Goal: Navigation & Orientation: Find specific page/section

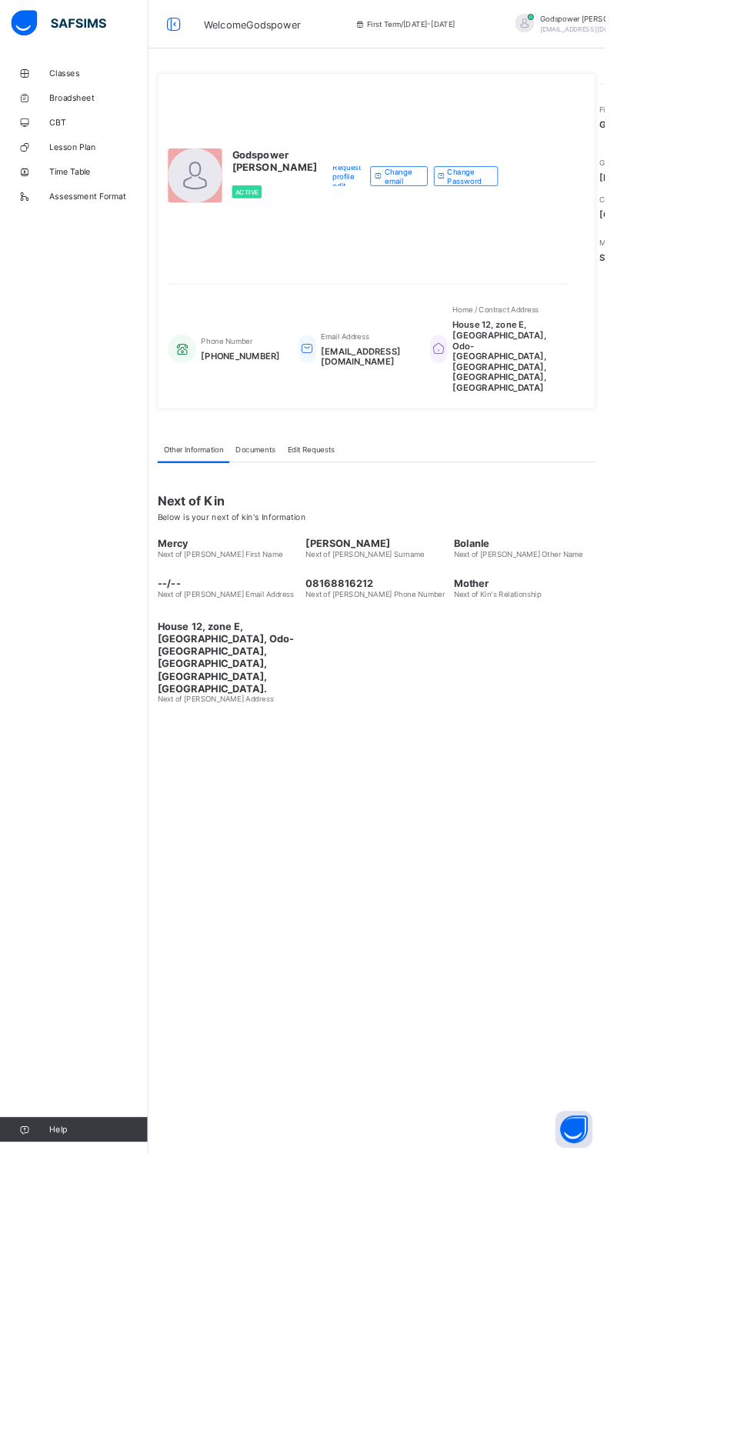
click at [83, 91] on span "Classes" at bounding box center [123, 92] width 123 height 12
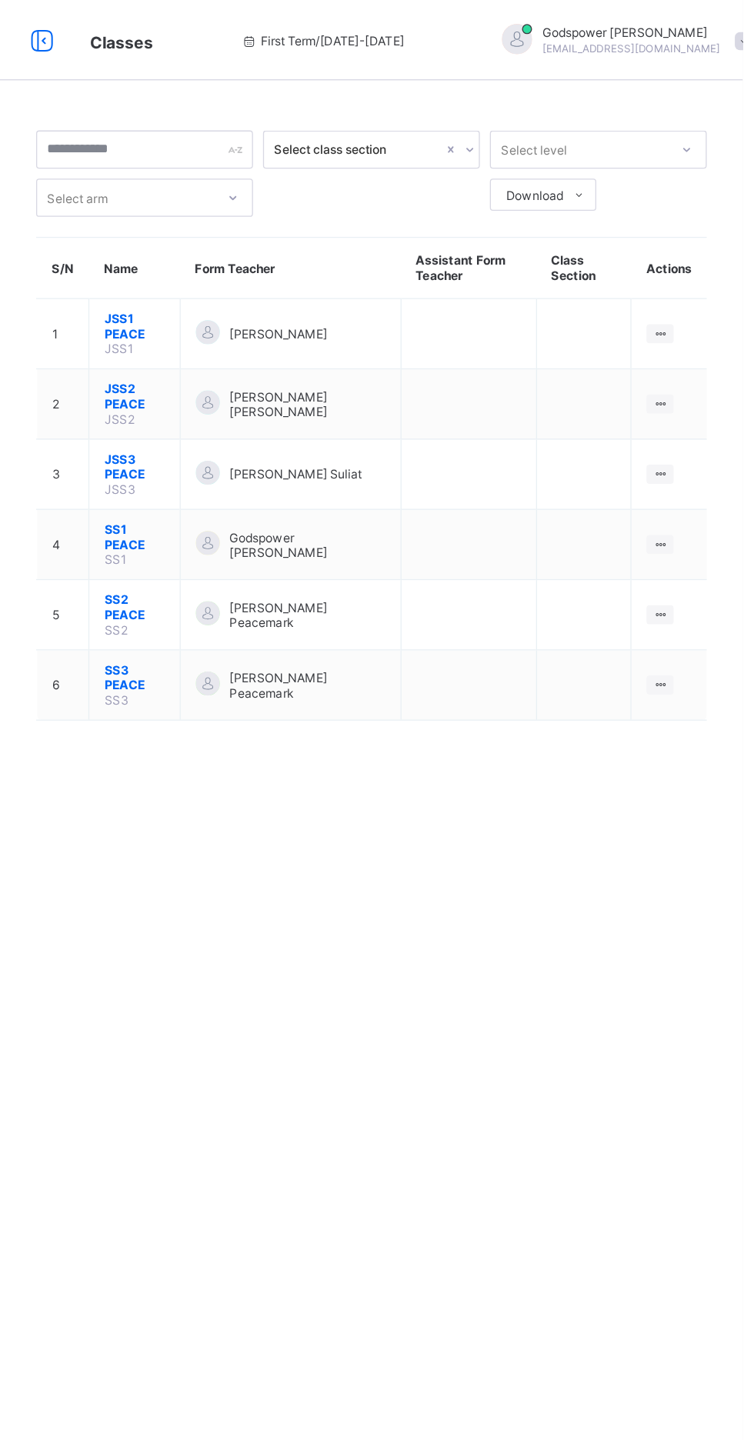
click at [293, 454] on span "SS2 PEACE" at bounding box center [288, 465] width 46 height 23
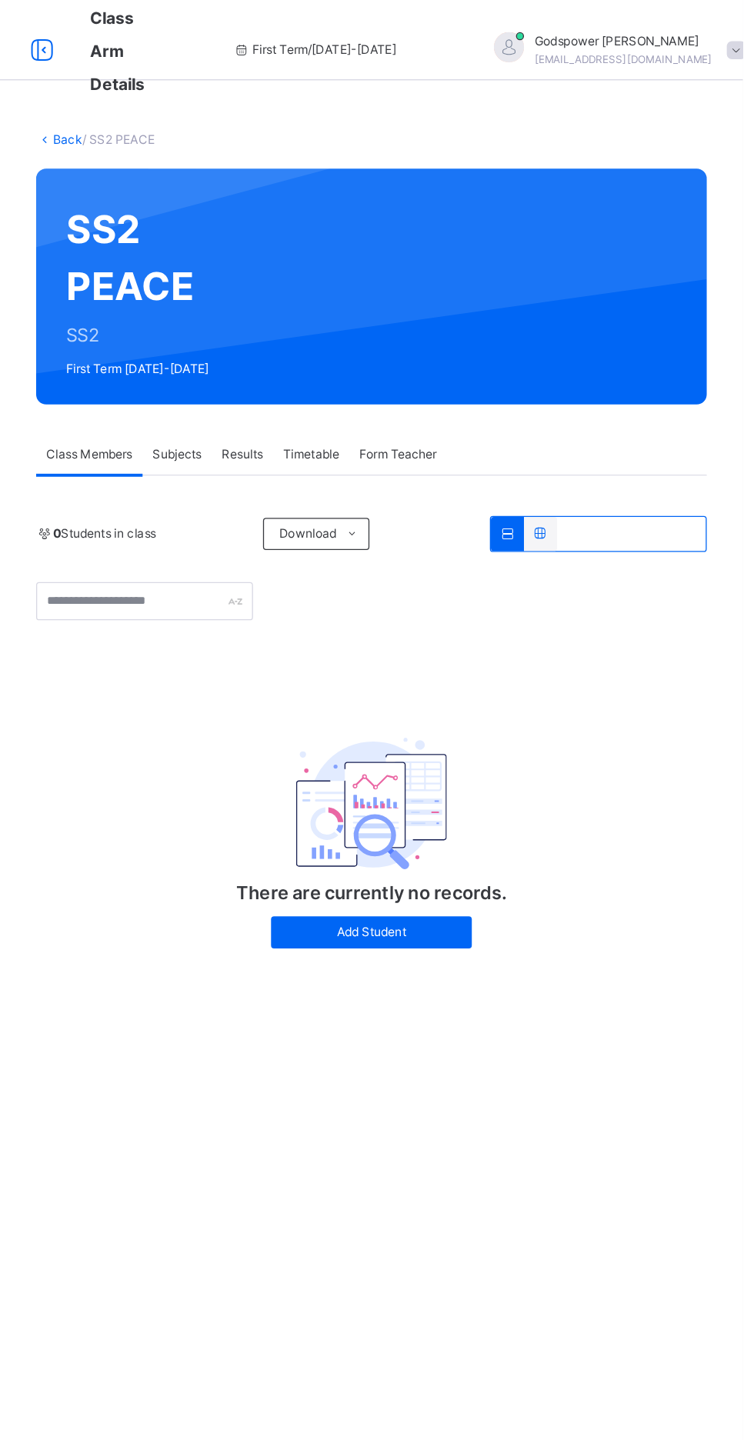
click at [330, 334] on div "Subjects" at bounding box center [320, 348] width 53 height 31
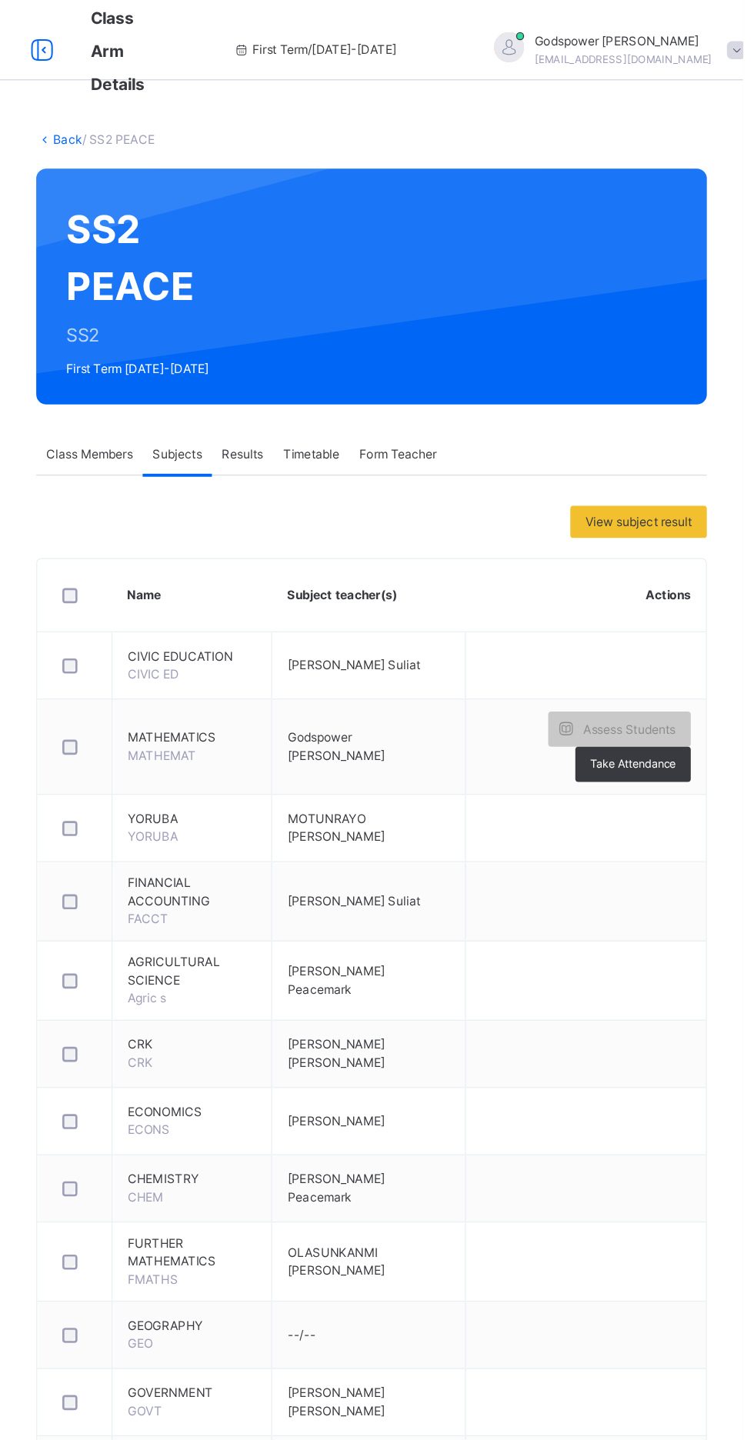
click at [315, 566] on span "MATHEMATICS" at bounding box center [331, 565] width 98 height 14
click at [456, 568] on span "Godspower [PERSON_NAME]" at bounding box center [442, 571] width 75 height 25
click at [308, 567] on span "MATHEMATICS" at bounding box center [331, 565] width 98 height 14
click at [342, 584] on td "MATHEMATICS MATHEMAT" at bounding box center [332, 572] width 122 height 73
click at [465, 589] on td "Godspower [PERSON_NAME]" at bounding box center [467, 572] width 148 height 73
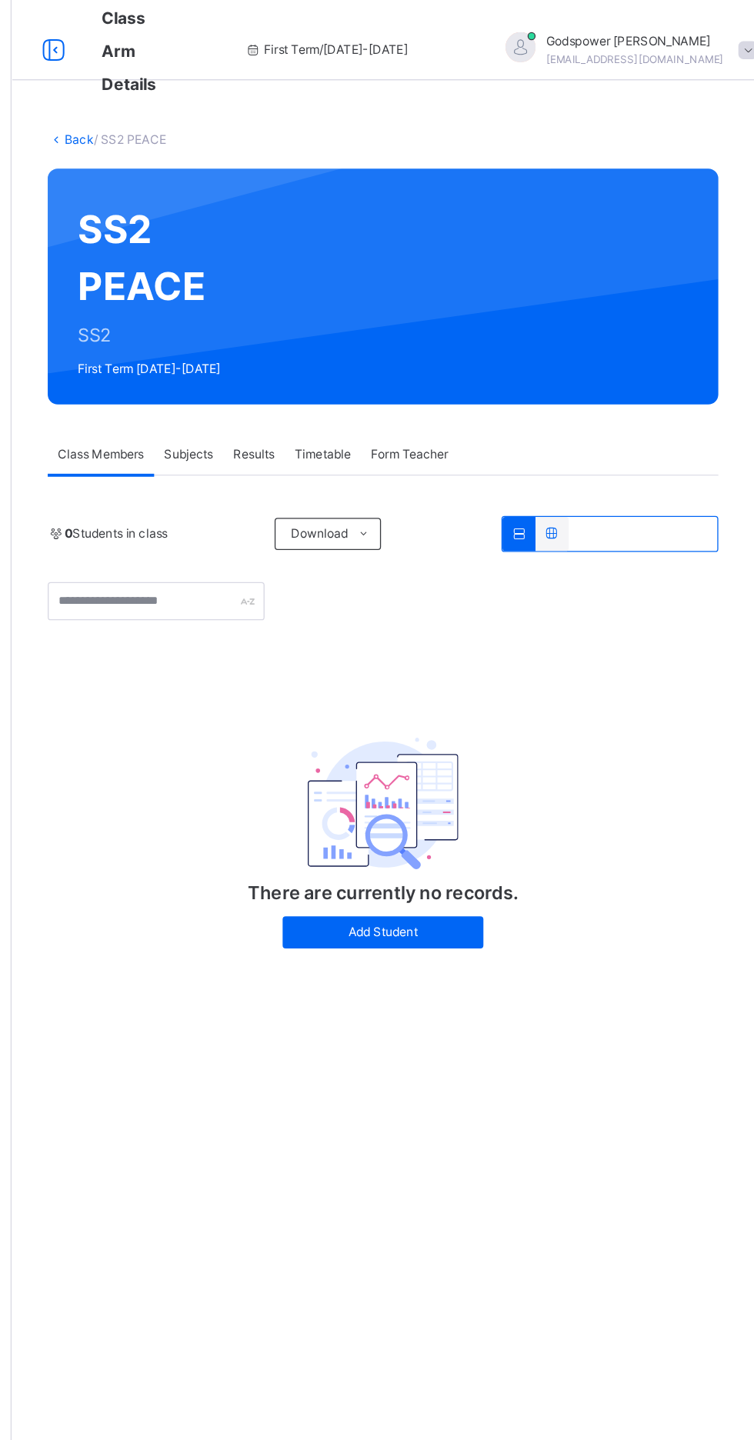
click at [233, 112] on link "Back" at bounding box center [236, 107] width 22 height 12
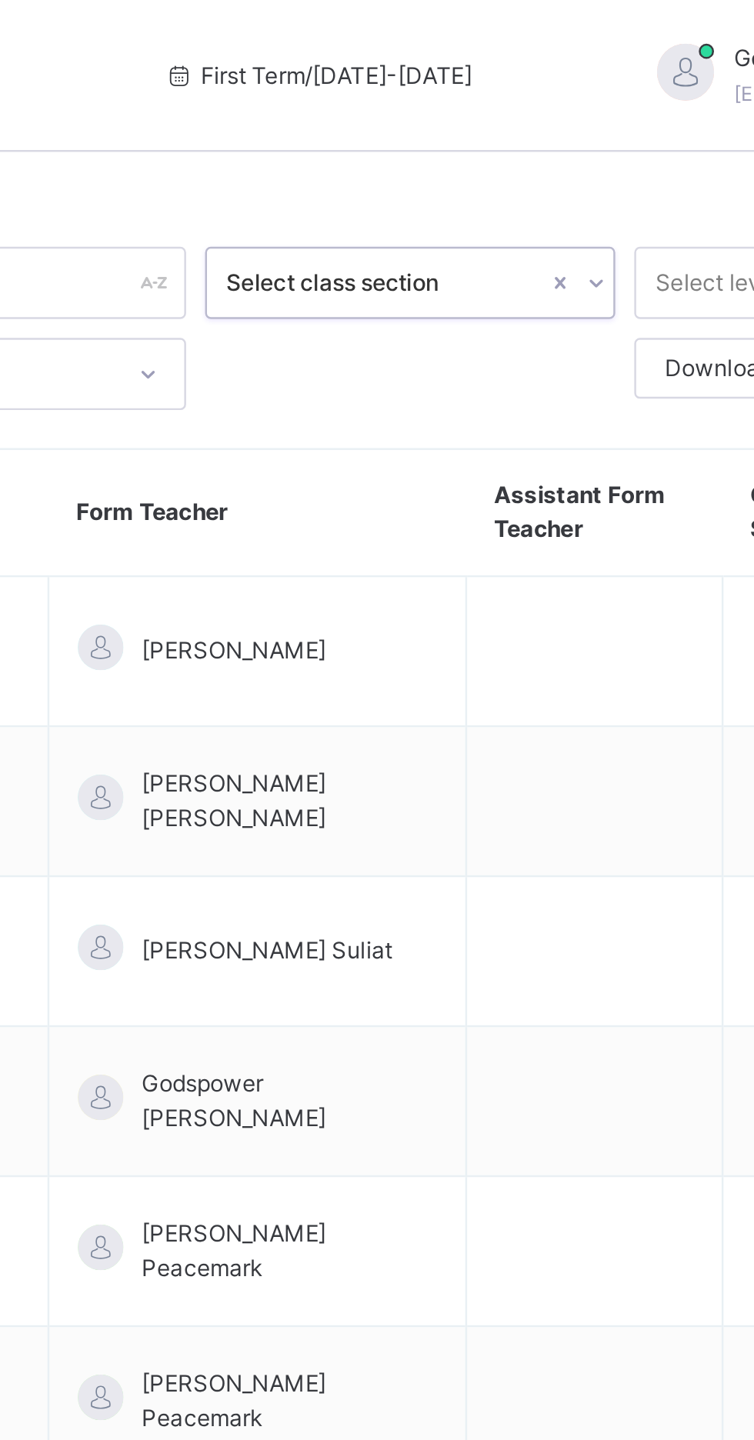
click at [537, 115] on div at bounding box center [544, 114] width 15 height 25
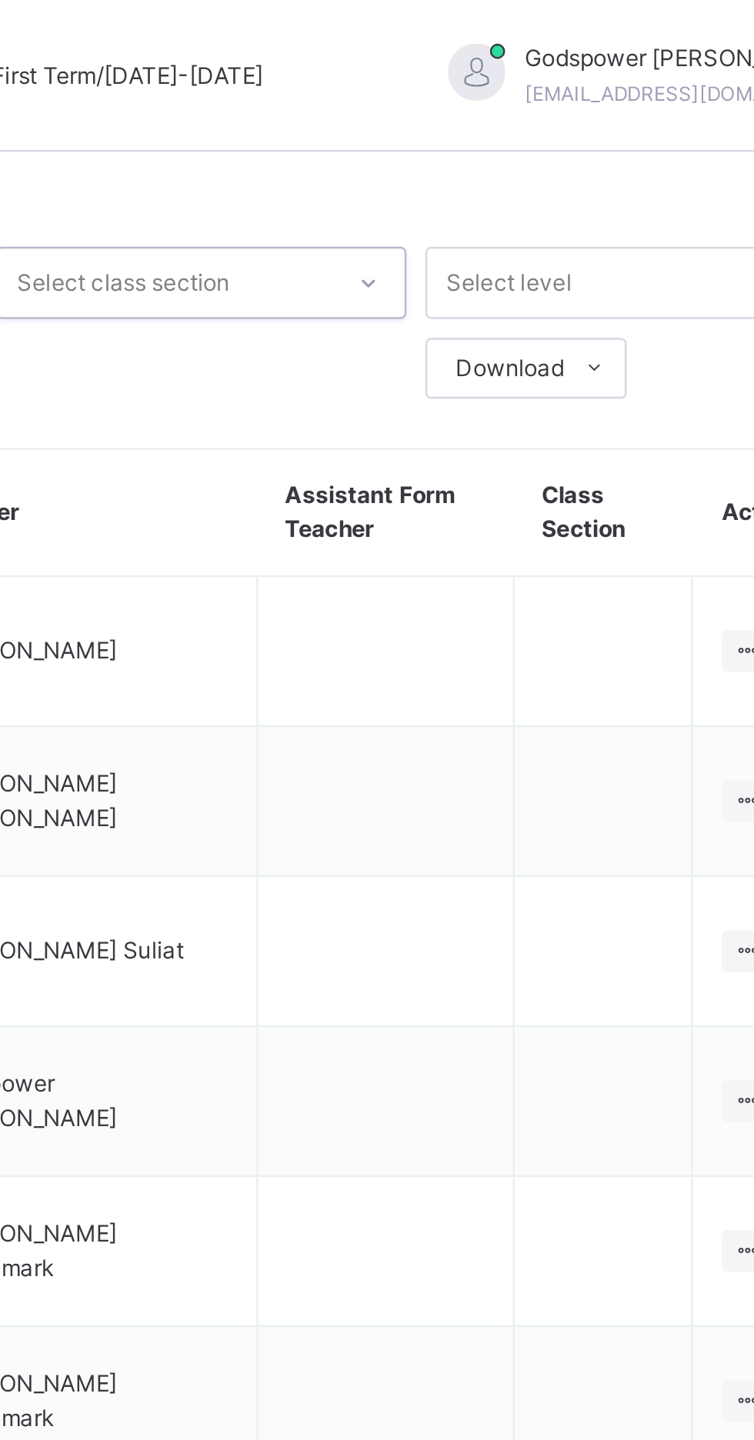
click at [434, 28] on span "First Term / 2025-2026" at bounding box center [431, 31] width 125 height 14
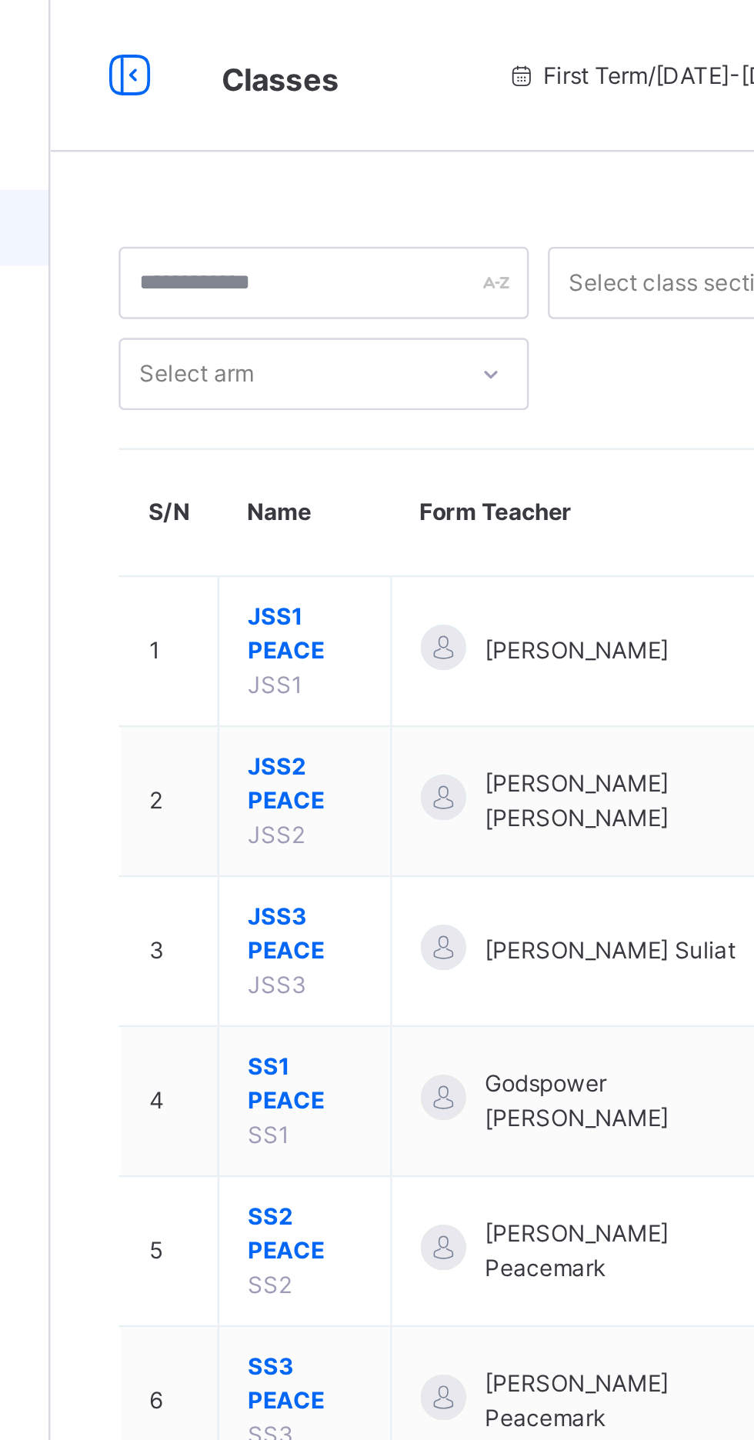
click at [371, 25] on span "First Term / 2025-2026" at bounding box center [431, 31] width 125 height 14
click at [369, 33] on icon at bounding box center [375, 31] width 13 height 12
click at [221, 29] on icon at bounding box center [217, 31] width 26 height 28
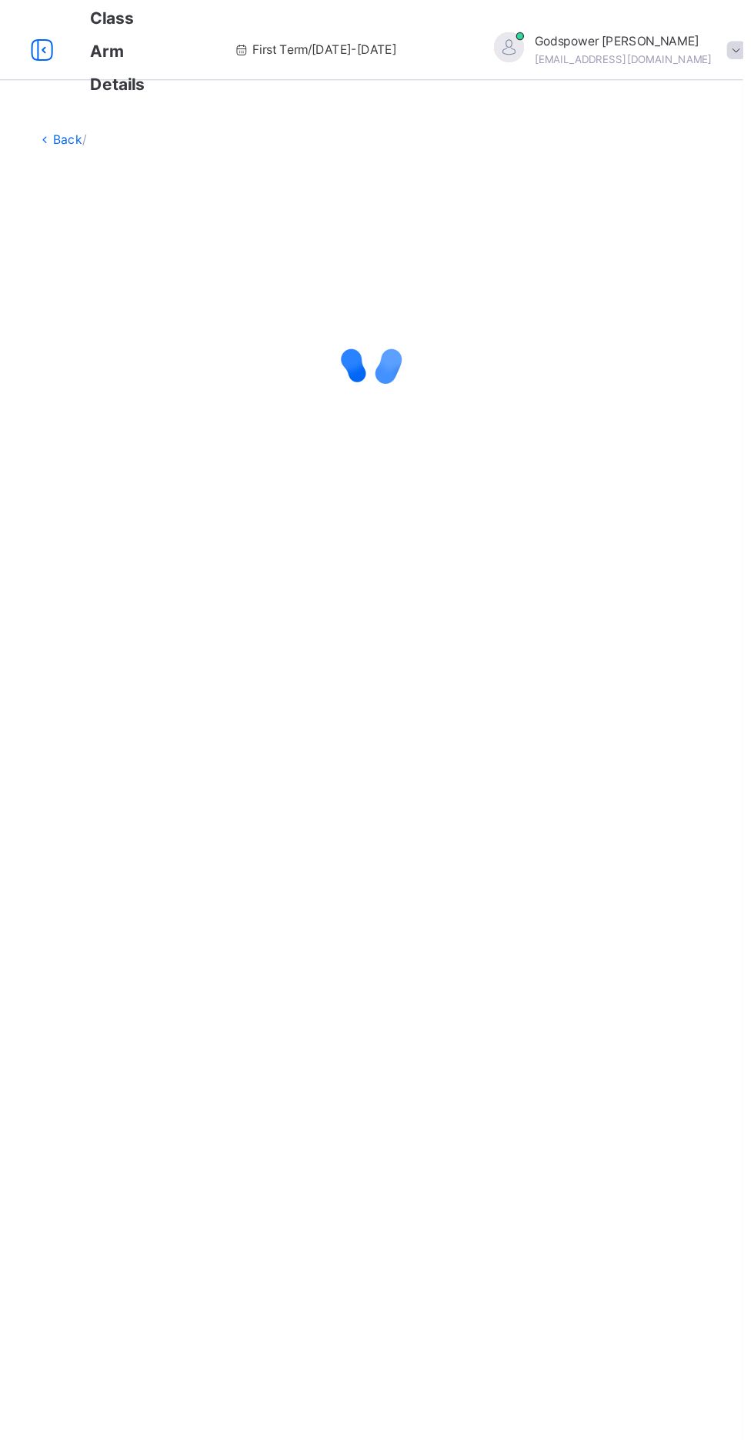
click at [741, 38] on span at bounding box center [748, 39] width 14 height 14
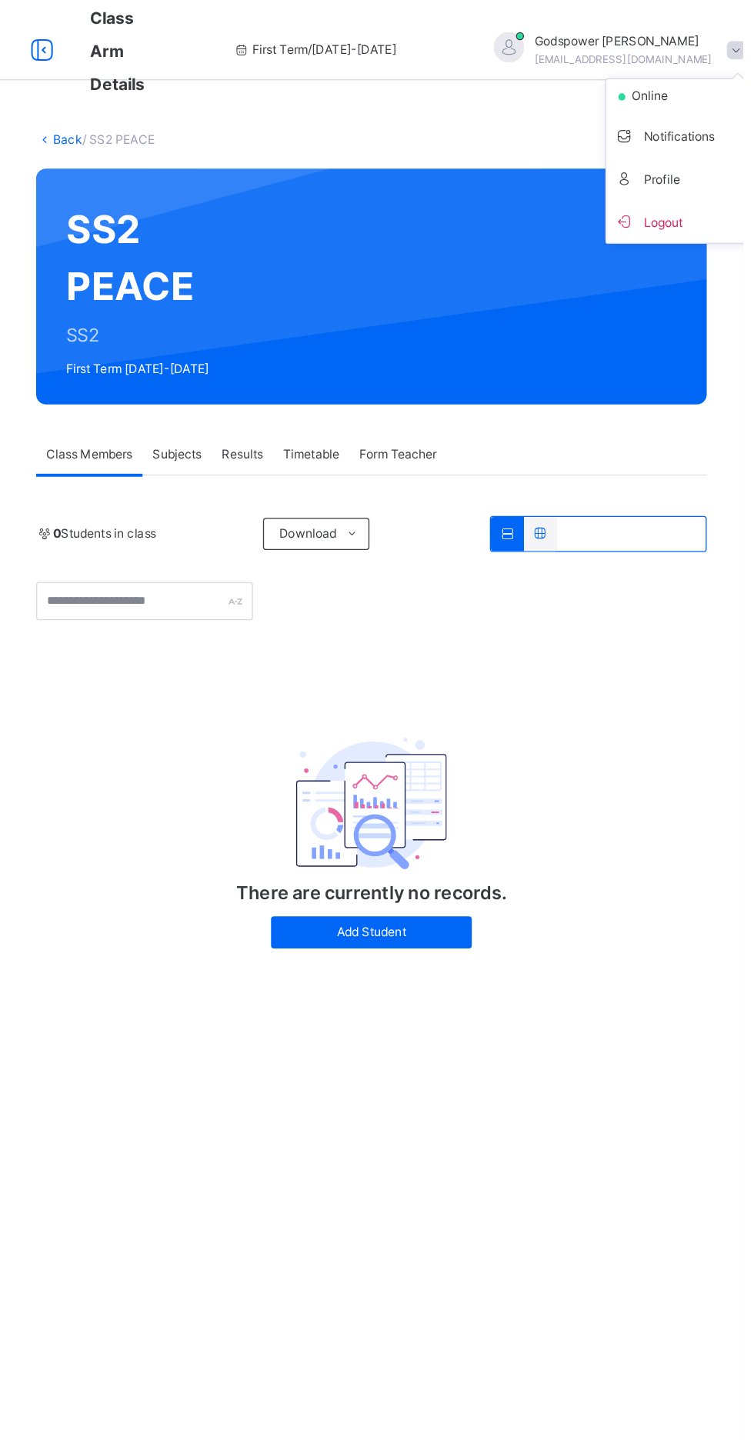
click at [655, 168] on span "Logout" at bounding box center [706, 169] width 102 height 21
